Goal: Find specific page/section

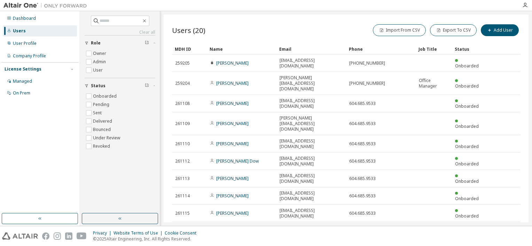
click at [503, 246] on icon "button" at bounding box center [503, 247] width 2 height 3
type input "*"
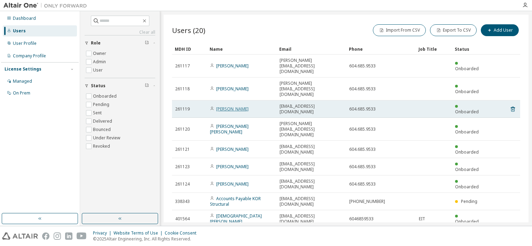
click at [235, 106] on link "[PERSON_NAME]" at bounding box center [232, 109] width 32 height 6
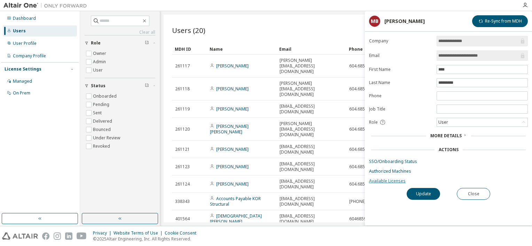
click at [383, 180] on link "Available Licenses" at bounding box center [448, 182] width 159 height 6
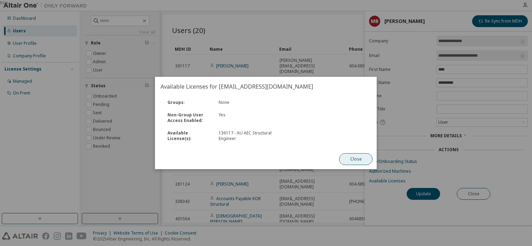
click at [359, 159] on button "Close" at bounding box center [355, 160] width 33 height 12
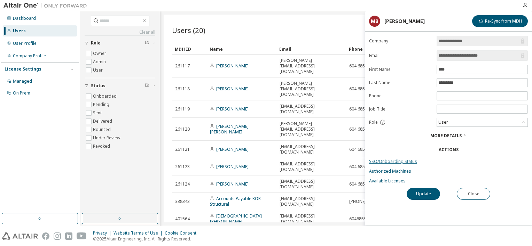
click at [384, 161] on link "SSO/Onboarding Status" at bounding box center [448, 162] width 159 height 6
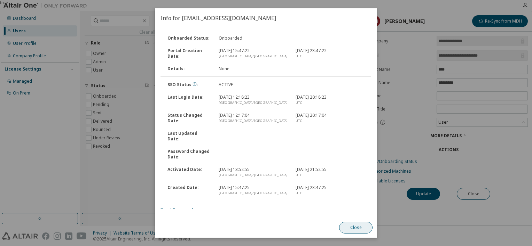
click at [359, 227] on button "Close" at bounding box center [355, 228] width 33 height 12
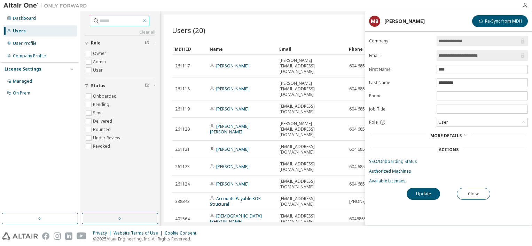
click at [147, 21] on icon "button" at bounding box center [145, 21] width 6 height 6
click at [114, 218] on button "button" at bounding box center [120, 218] width 76 height 11
